Goal: Transaction & Acquisition: Purchase product/service

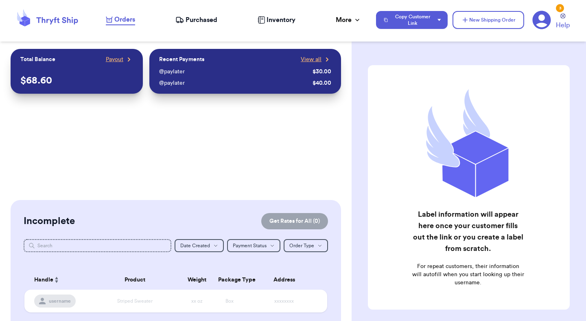
click at [188, 22] on span "Purchased" at bounding box center [202, 20] width 32 height 10
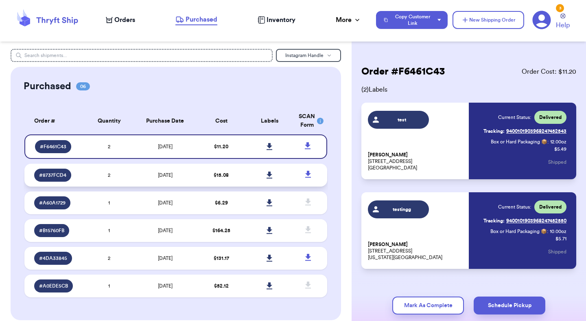
click at [260, 176] on td at bounding box center [269, 175] width 48 height 23
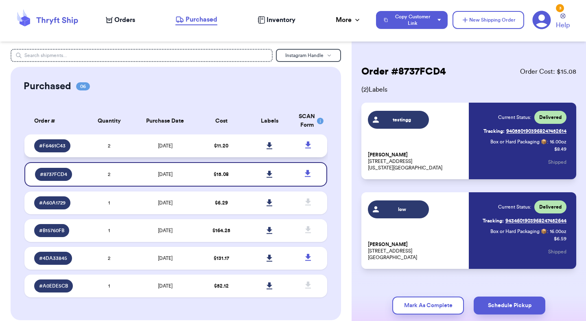
click at [250, 153] on td at bounding box center [269, 145] width 48 height 23
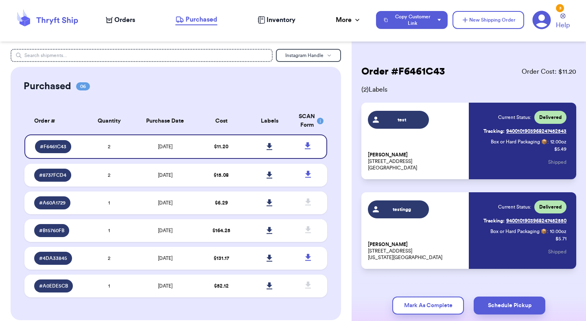
click at [122, 21] on span "Orders" at bounding box center [124, 20] width 21 height 10
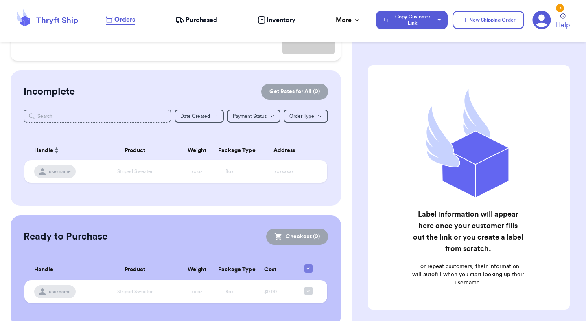
scroll to position [141, 0]
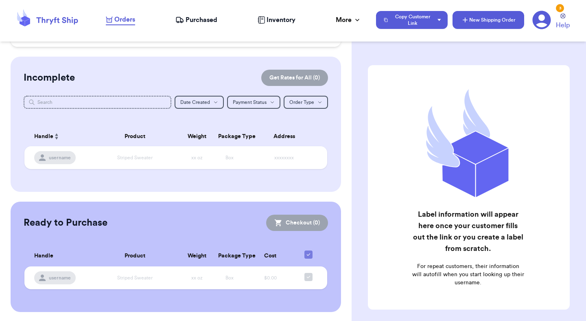
click at [484, 18] on button "New Shipping Order" at bounding box center [489, 20] width 72 height 18
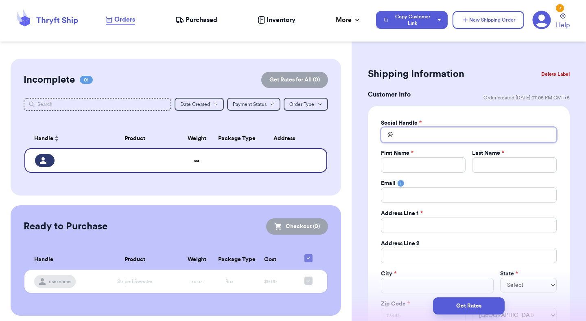
click at [462, 133] on input "Total Amount Paid" at bounding box center [469, 134] width 176 height 15
type input "t"
type input "te"
type input "tes"
type input "test"
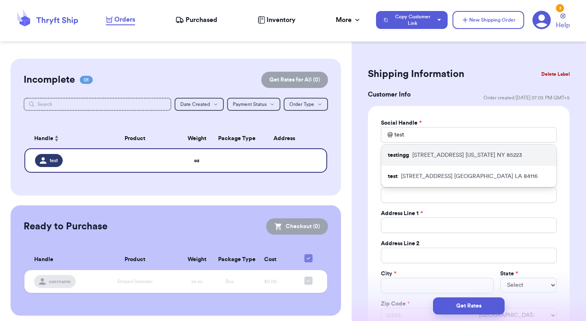
click at [440, 164] on div "testingg 1234 South Temple Street New York NY 85223" at bounding box center [468, 154] width 175 height 21
type input "testingg"
type input "Mutahhar"
type input "[PERSON_NAME]"
type input "[EMAIL_ADDRESS][DOMAIN_NAME]"
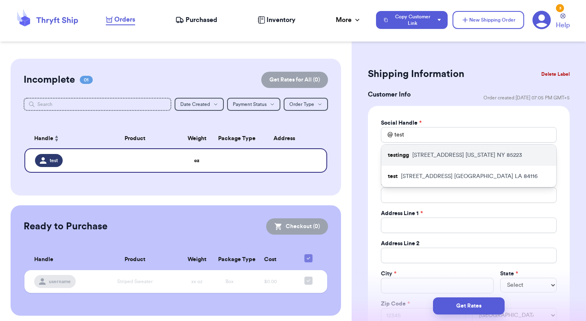
type input "[STREET_ADDRESS]"
type input "[US_STATE]"
select select "NY"
type input "85223"
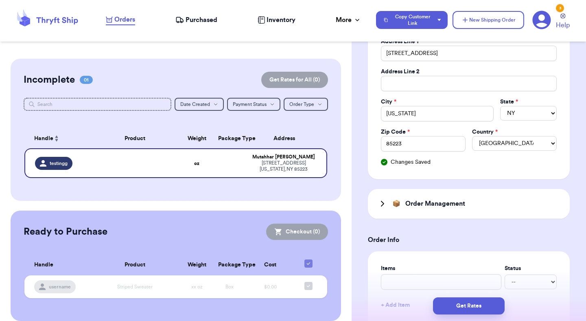
scroll to position [216, 0]
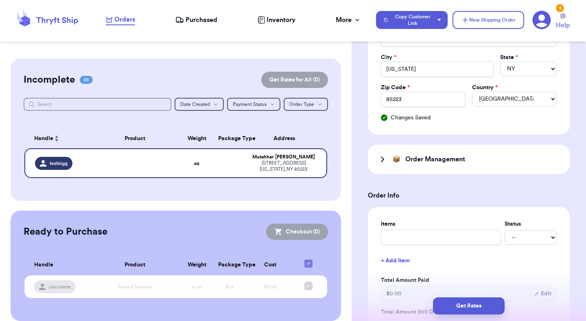
click at [408, 155] on div "📦 Order Management" at bounding box center [469, 159] width 202 height 30
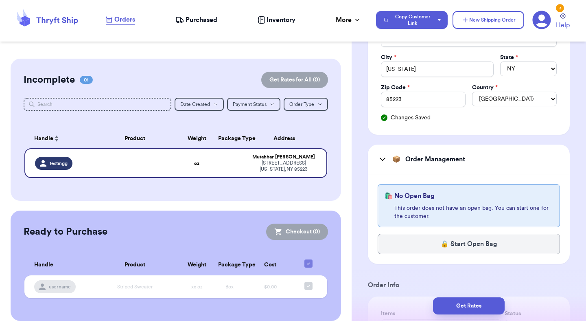
click at [408, 155] on div "📦 Order Management" at bounding box center [469, 159] width 202 height 30
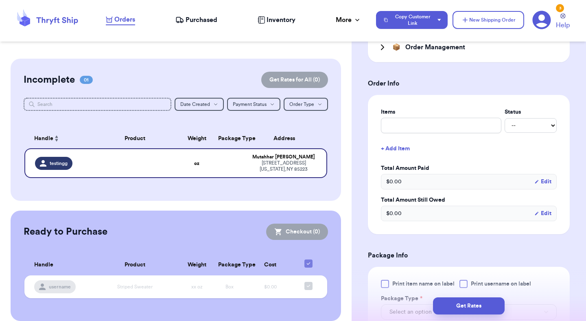
scroll to position [337, 0]
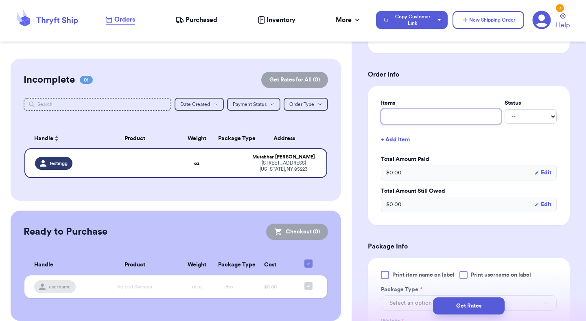
click at [423, 124] on input "text" at bounding box center [441, 116] width 120 height 15
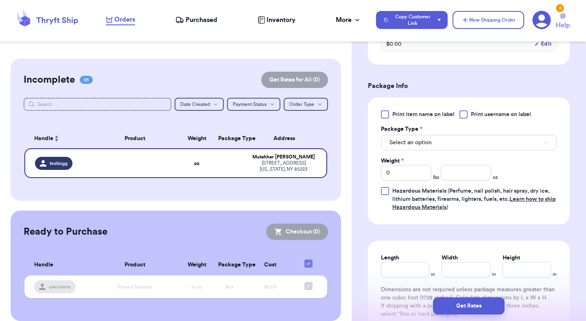
scroll to position [518, 0]
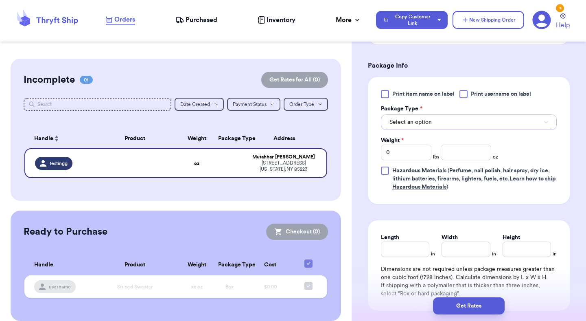
click at [419, 127] on button "Select an option" at bounding box center [469, 121] width 176 height 15
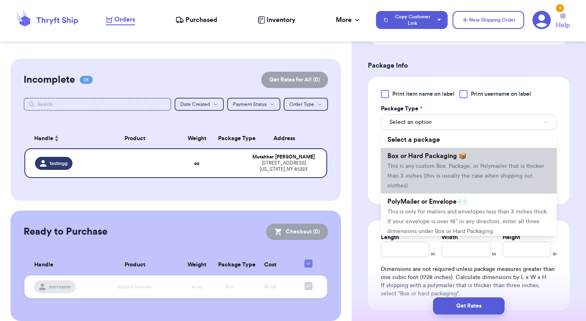
click at [421, 159] on span "Box or Hard Packaging 📦" at bounding box center [426, 156] width 79 height 7
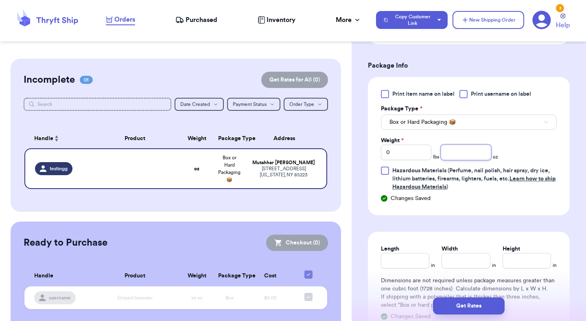
click at [455, 154] on input "number" at bounding box center [466, 151] width 50 height 15
type input "6"
click at [464, 299] on button "Get Rates" at bounding box center [469, 305] width 72 height 17
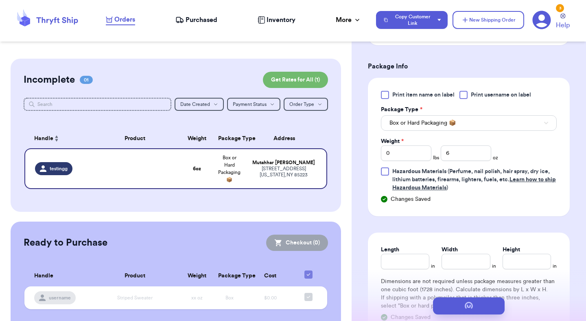
scroll to position [0, 0]
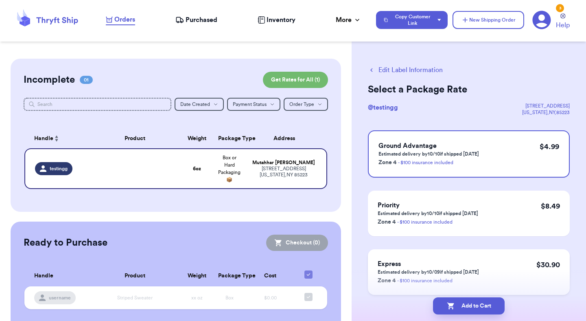
click at [493, 269] on div "Express Estimated delivery by 10/09 if shipped today Zone 4 - $100 insurance in…" at bounding box center [469, 272] width 202 height 46
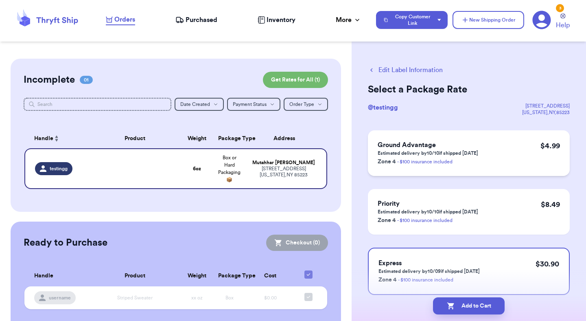
click at [486, 167] on div "Ground Advantage Estimated delivery by 10/10 if shipped today Zone 4 - $100 ins…" at bounding box center [469, 153] width 202 height 46
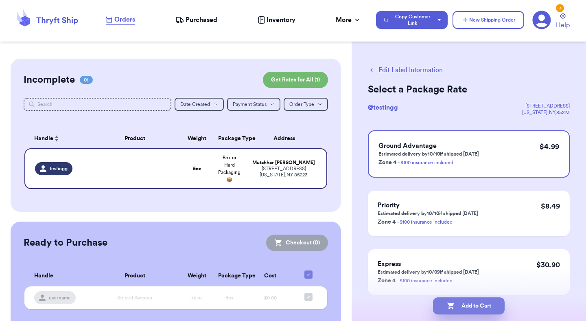
click at [470, 308] on button "Add to Cart" at bounding box center [469, 305] width 72 height 17
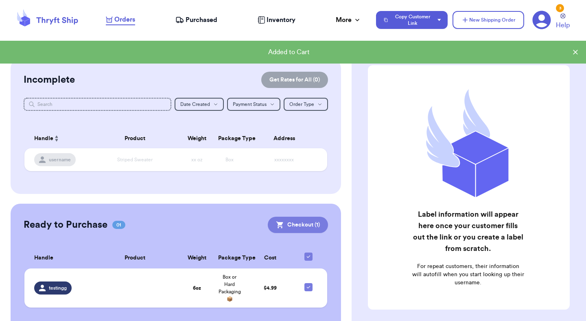
click at [298, 223] on button "Checkout ( 1 )" at bounding box center [298, 225] width 60 height 16
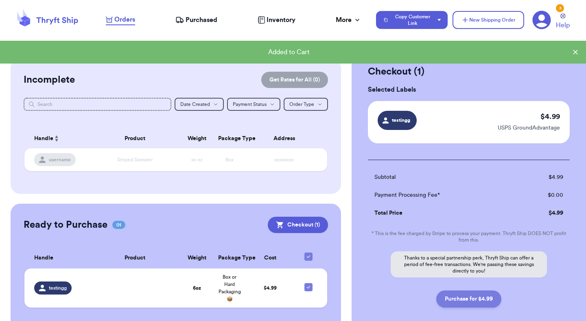
click at [466, 290] on button "Purchase for $4.99" at bounding box center [468, 298] width 65 height 17
checkbox input "false"
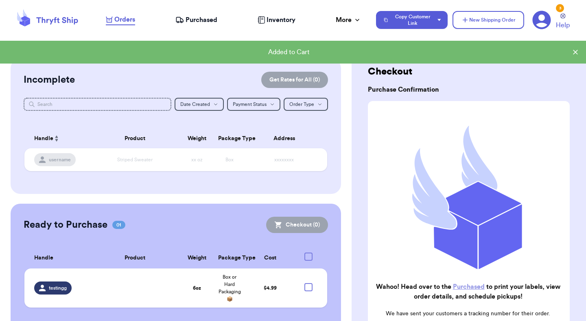
checkbox input "true"
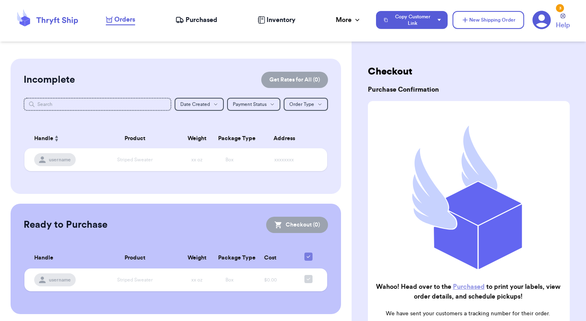
click at [202, 19] on span "Purchased" at bounding box center [202, 20] width 32 height 10
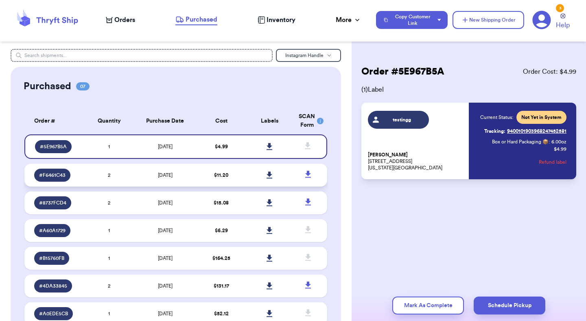
click at [277, 171] on link at bounding box center [270, 175] width 18 height 18
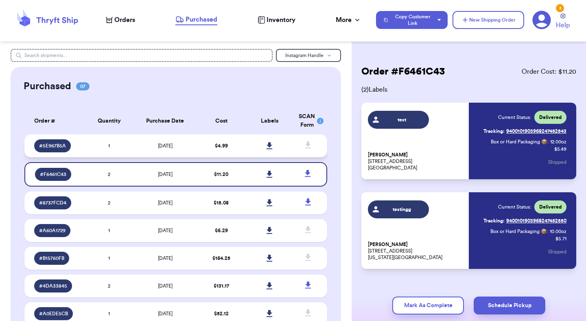
click at [276, 149] on link at bounding box center [270, 146] width 18 height 18
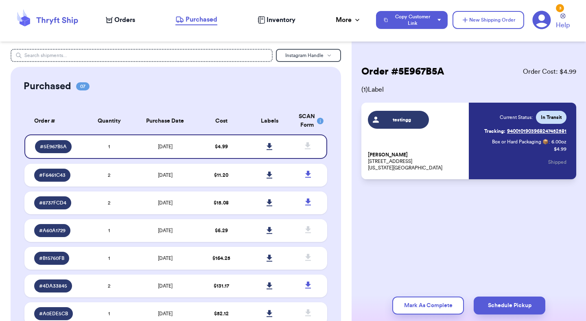
click at [112, 22] on icon at bounding box center [109, 20] width 7 height 7
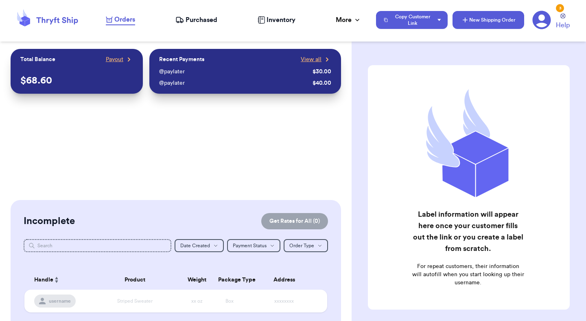
click at [466, 20] on icon "button" at bounding box center [465, 20] width 5 height 5
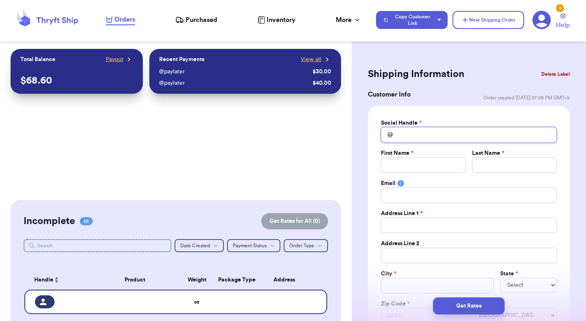
click at [430, 136] on input "Total Amount Paid" at bounding box center [469, 134] width 176 height 15
type input "t"
type input "te"
type input "tes"
type input "test"
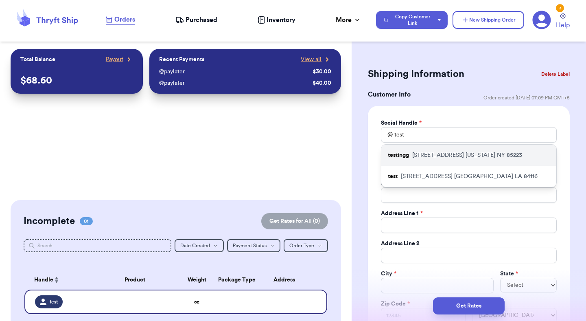
click at [432, 154] on p "[STREET_ADDRESS][US_STATE]" at bounding box center [467, 155] width 110 height 8
type input "testingg"
type input "Mutahhar"
type input "[PERSON_NAME]"
type input "[EMAIL_ADDRESS][DOMAIN_NAME]"
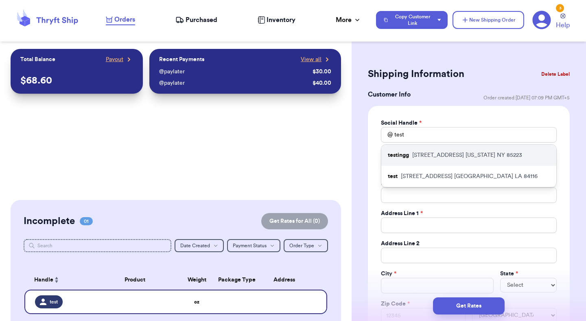
type input "[STREET_ADDRESS]"
type input "[US_STATE]"
select select "NY"
type input "85223"
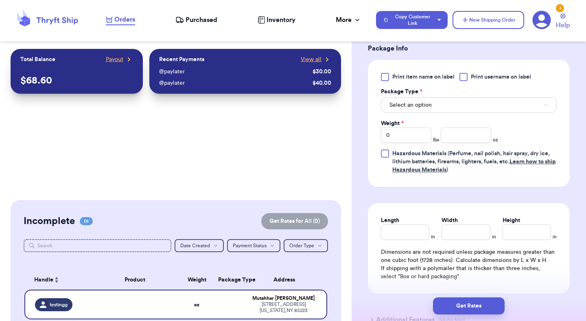
scroll to position [543, 0]
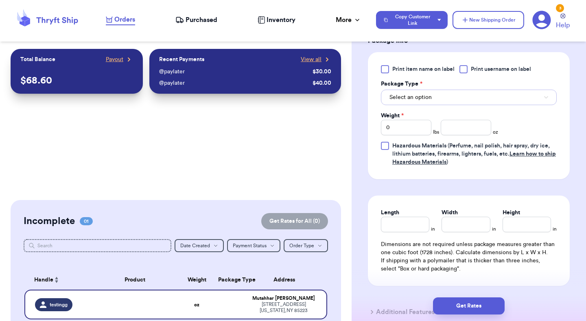
click at [427, 94] on button "Select an option" at bounding box center [469, 97] width 176 height 15
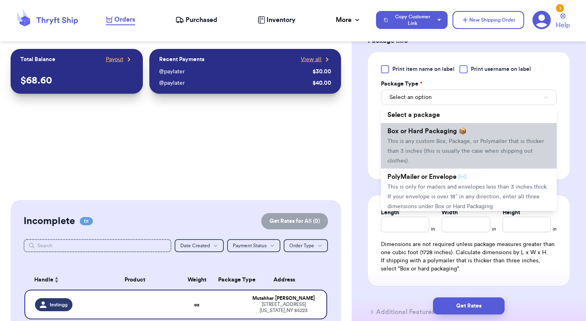
click at [427, 141] on span "This is any custom Box, Package, or Polymailer that is thicker than 3 inches (t…" at bounding box center [465, 150] width 157 height 25
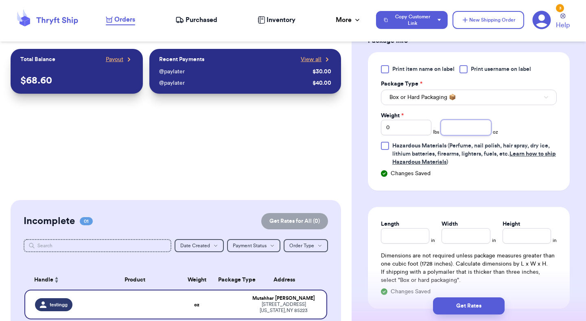
click at [448, 125] on input "number" at bounding box center [466, 127] width 50 height 15
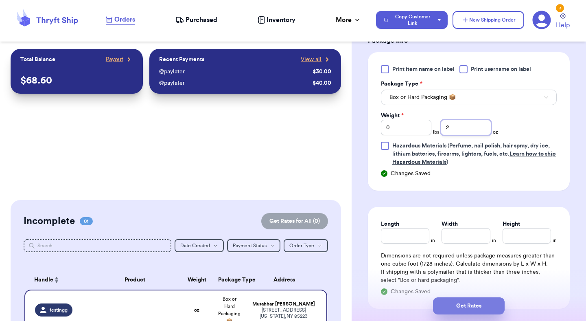
type input "2"
click at [475, 302] on button "Get Rates" at bounding box center [469, 305] width 72 height 17
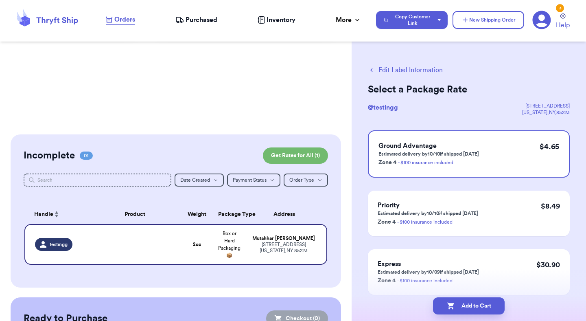
scroll to position [110, 0]
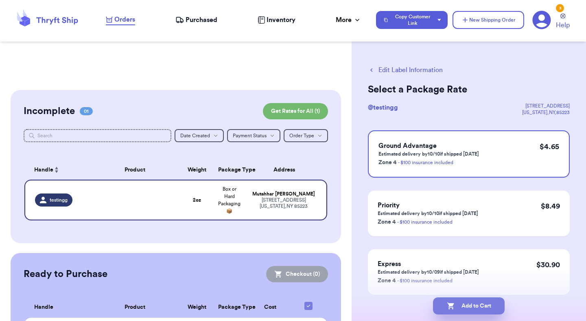
click at [472, 307] on button "Add to Cart" at bounding box center [469, 305] width 72 height 17
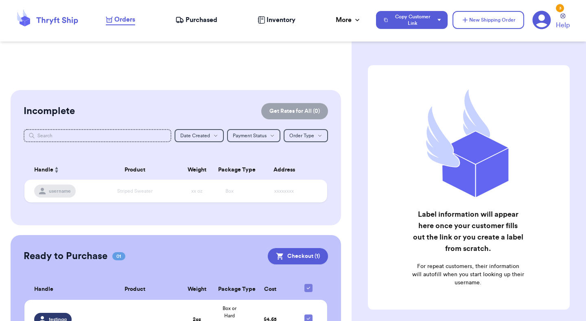
checkbox input "true"
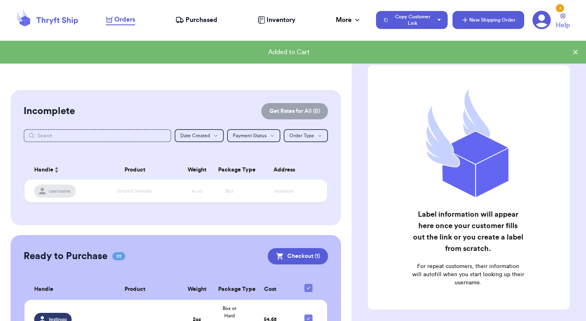
click at [473, 24] on button "New Shipping Order" at bounding box center [489, 20] width 72 height 18
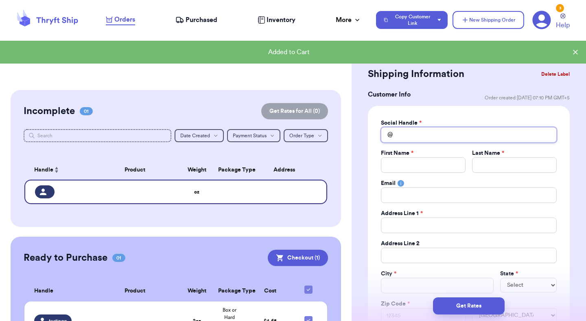
click at [446, 138] on input "Total Amount Paid" at bounding box center [469, 134] width 176 height 15
type input "t"
type input "te"
type input "tes"
type input "test"
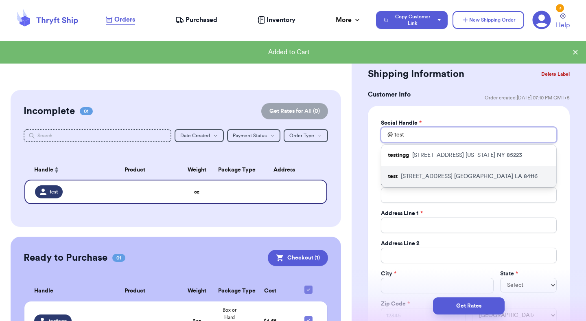
type input "test"
click at [448, 166] on div "test [STREET_ADDRESS]" at bounding box center [468, 176] width 175 height 21
type input "Mutahhar"
type input "[PERSON_NAME]"
type input "[EMAIL_ADDRESS][DOMAIN_NAME]"
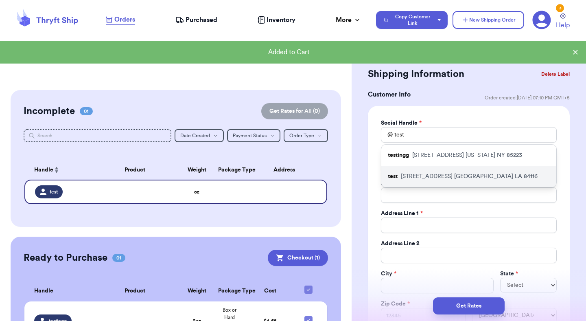
type input "[STREET_ADDRESS]"
type input "Apt #12C"
type input "[GEOGRAPHIC_DATA]"
select select "LA"
type input "84116"
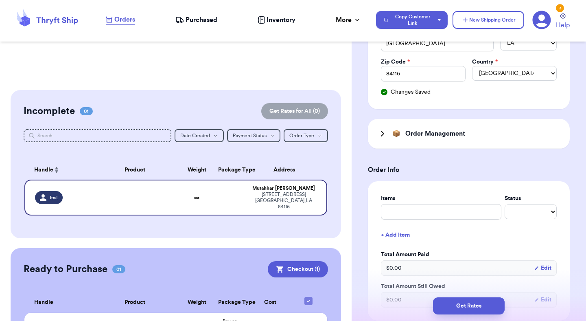
scroll to position [203, 0]
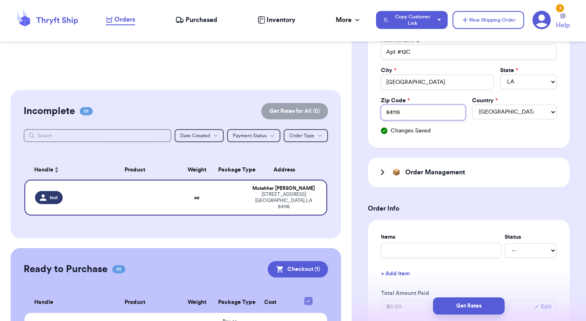
click at [427, 114] on input "84116" at bounding box center [423, 112] width 85 height 15
type input "8411"
type input "84111"
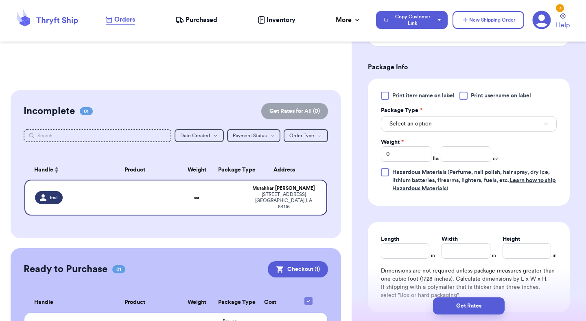
scroll to position [545, 0]
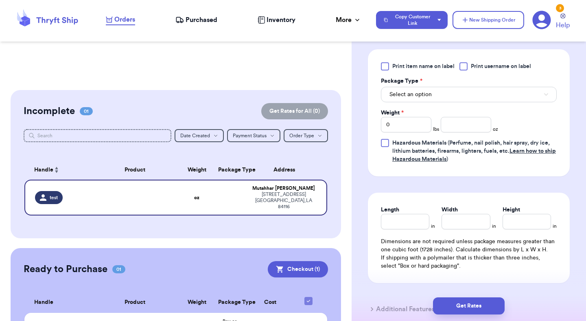
type input "84111"
click at [428, 96] on span "Select an option" at bounding box center [410, 94] width 42 height 8
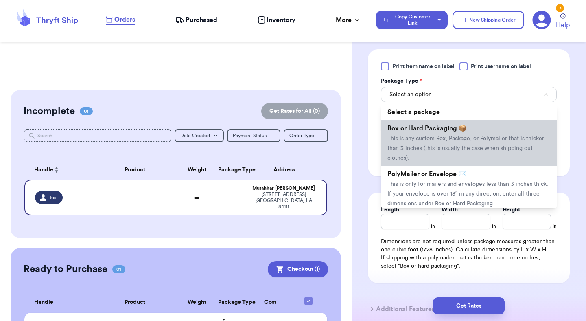
click at [428, 146] on span "This is any custom Box, Package, or Polymailer that is thicker than 3 inches (t…" at bounding box center [465, 148] width 157 height 25
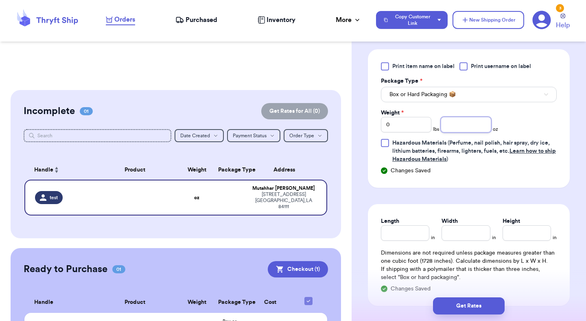
click at [459, 127] on input "number" at bounding box center [466, 124] width 50 height 15
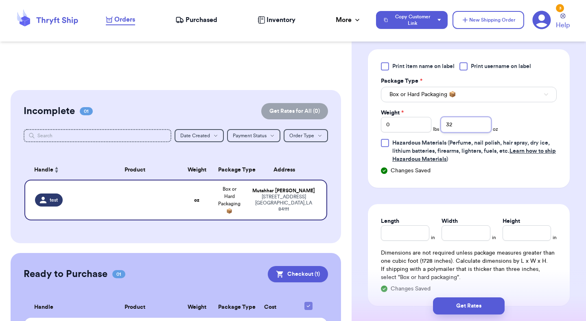
type input "32"
click at [405, 240] on input "Length" at bounding box center [405, 232] width 48 height 15
type input "1"
type input "2"
type input "3"
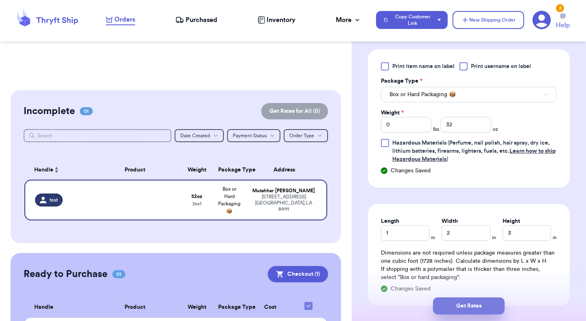
click at [453, 301] on button "Get Rates" at bounding box center [469, 305] width 72 height 17
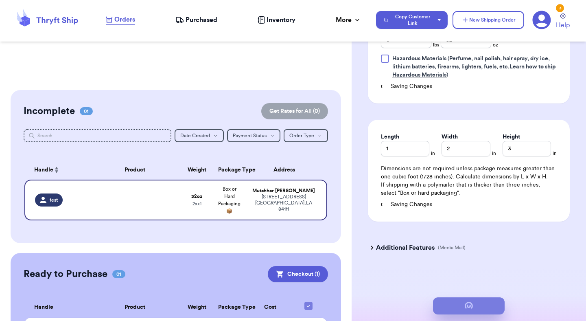
scroll to position [407, 0]
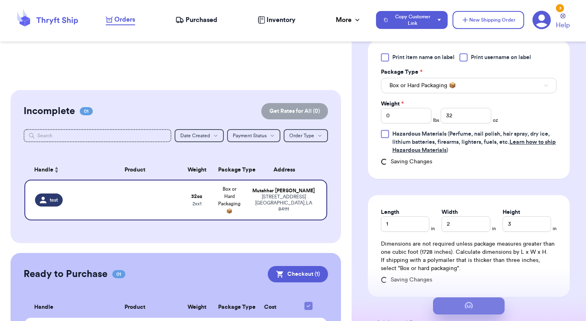
type input "2"
type input "0"
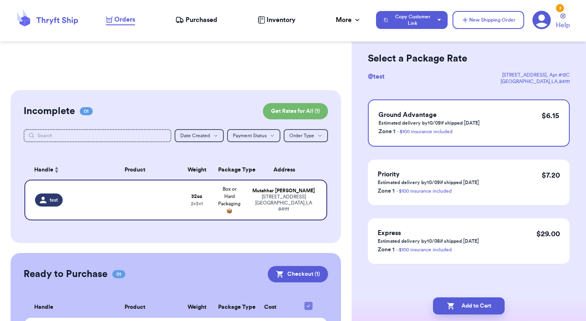
scroll to position [0, 0]
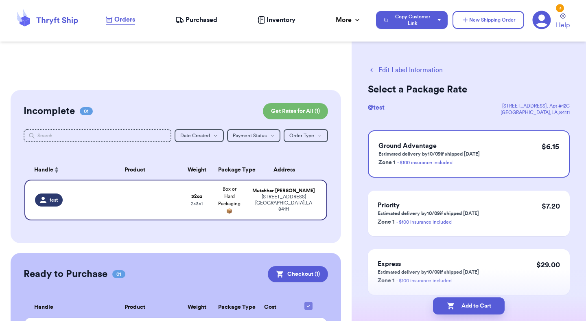
click at [453, 301] on button "Add to Cart" at bounding box center [469, 305] width 72 height 17
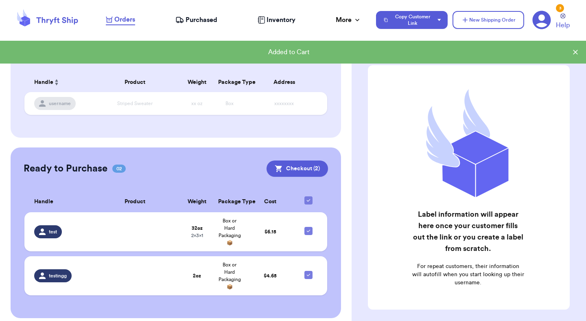
scroll to position [203, 0]
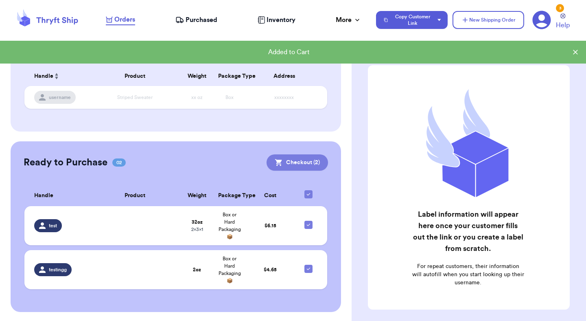
click at [302, 161] on button "Checkout ( 2 )" at bounding box center [297, 162] width 61 height 16
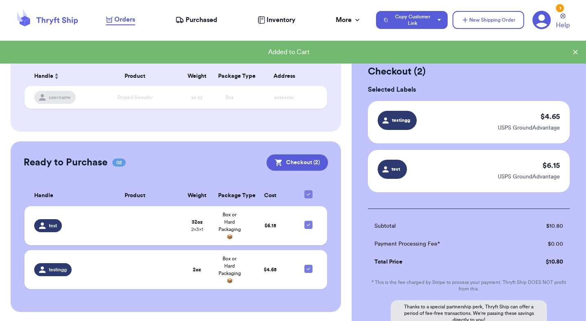
scroll to position [92, 0]
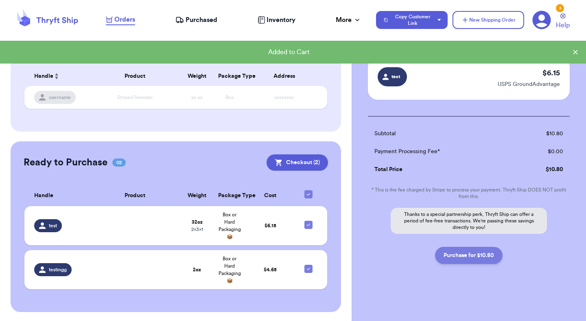
click at [453, 255] on button "Purchase for $10.80" at bounding box center [469, 255] width 68 height 17
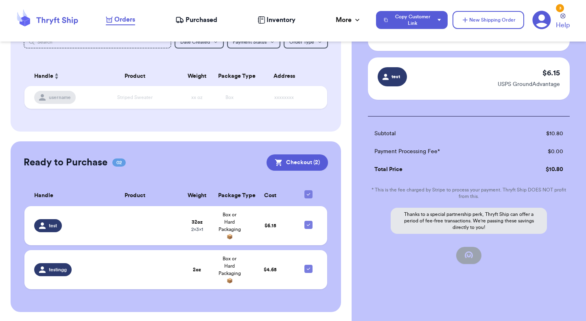
checkbox input "false"
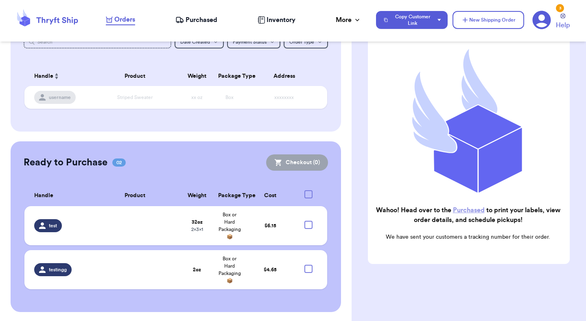
checkbox input "true"
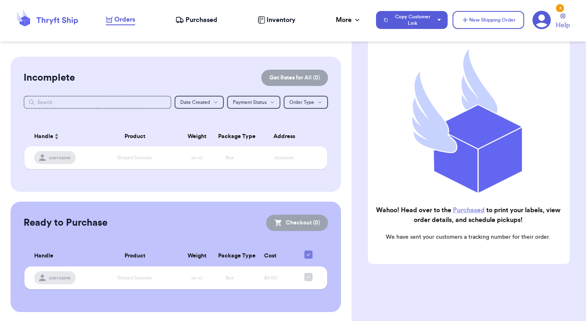
click at [190, 24] on span "Purchased" at bounding box center [202, 20] width 32 height 10
